Goal: Task Accomplishment & Management: Use online tool/utility

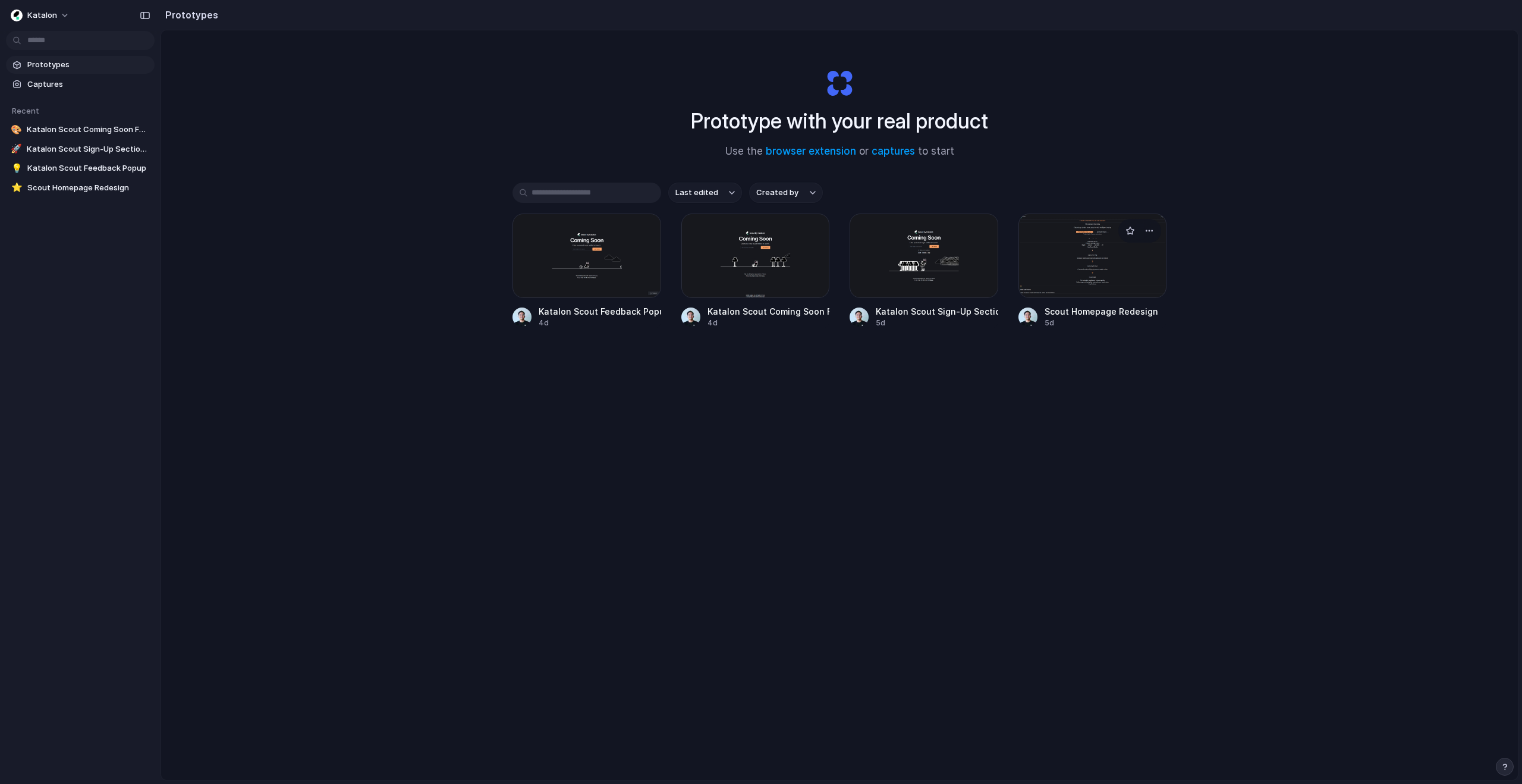
click at [1114, 254] on div at bounding box center [1093, 255] width 149 height 85
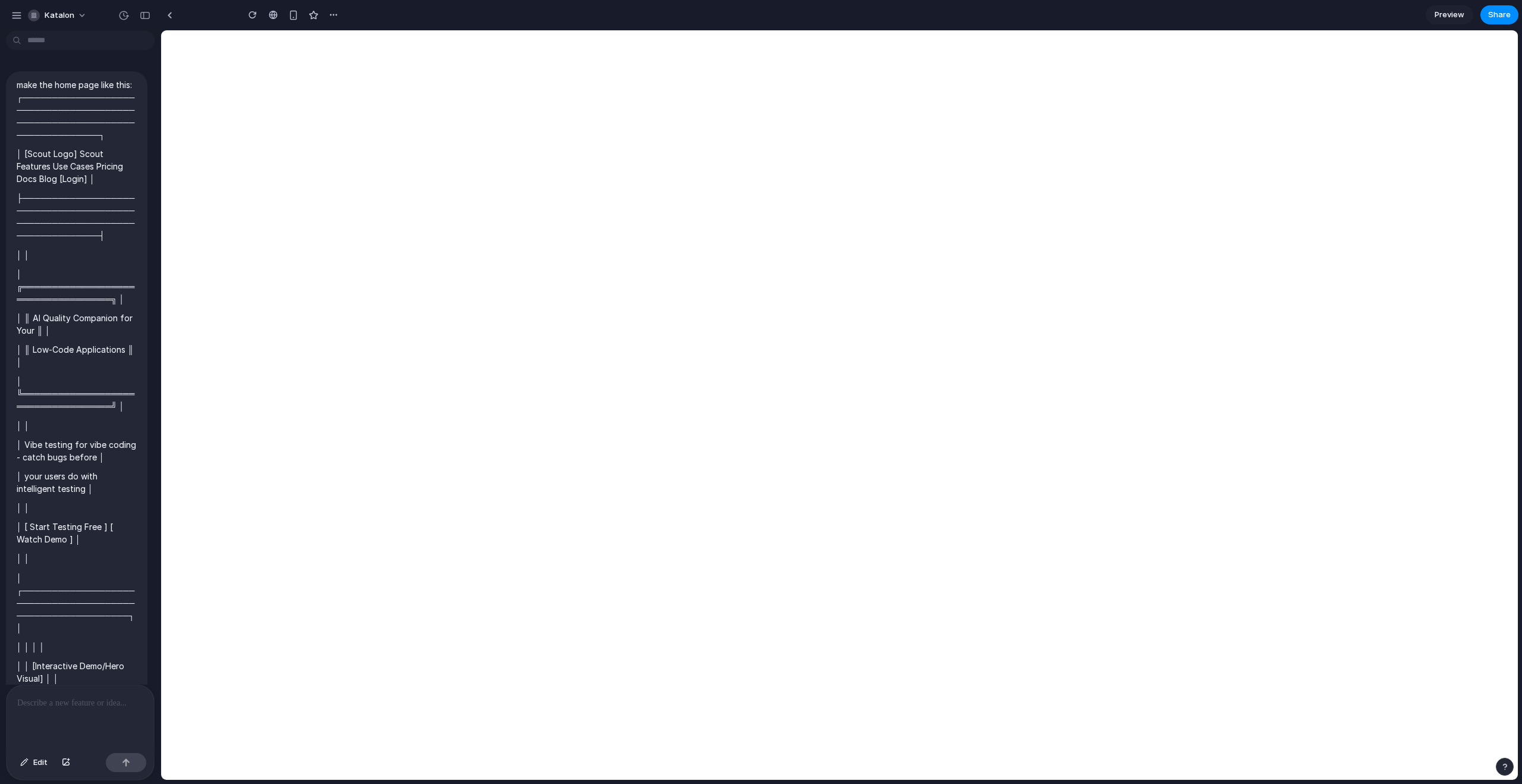
type input "**********"
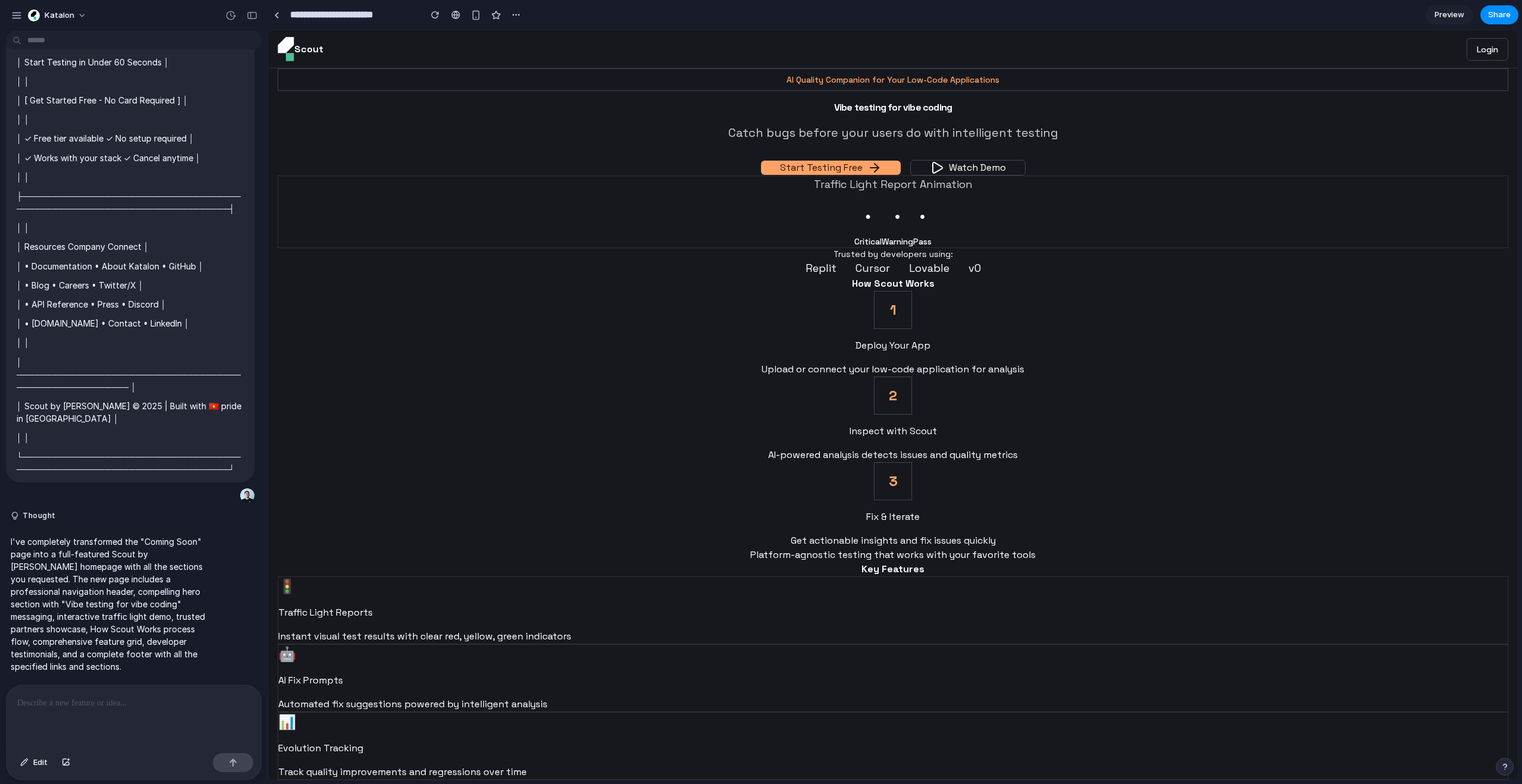
click at [1447, 10] on span "Preview" at bounding box center [1450, 15] width 30 height 12
